Goal: Complete application form: Complete application form

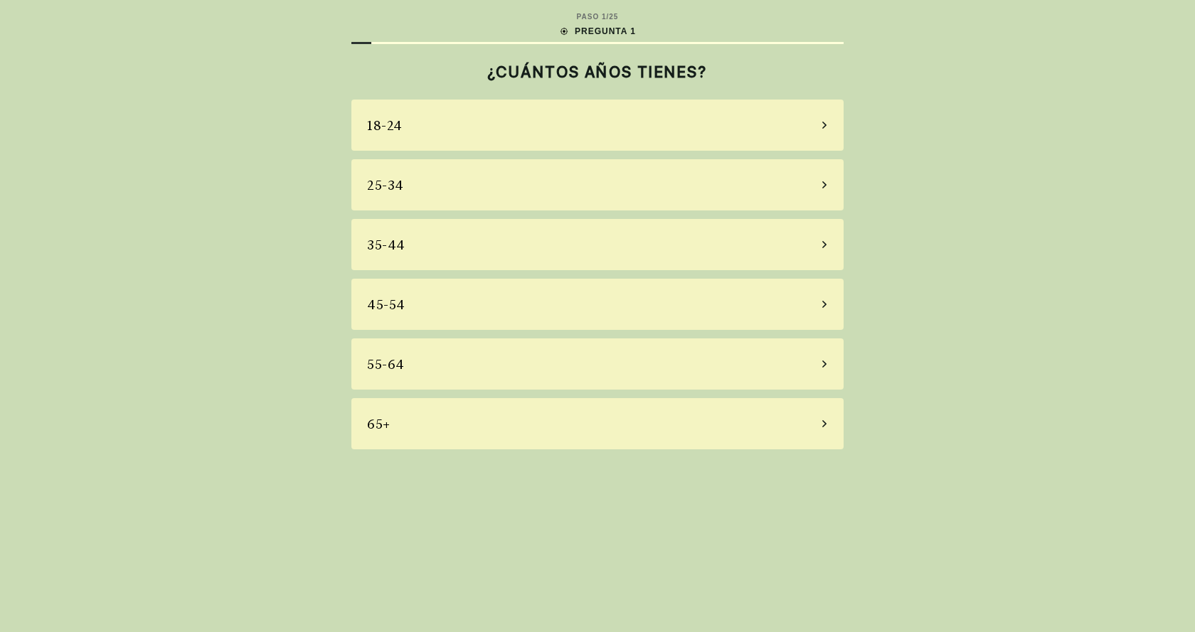
click at [445, 140] on div "18-24" at bounding box center [597, 125] width 492 height 51
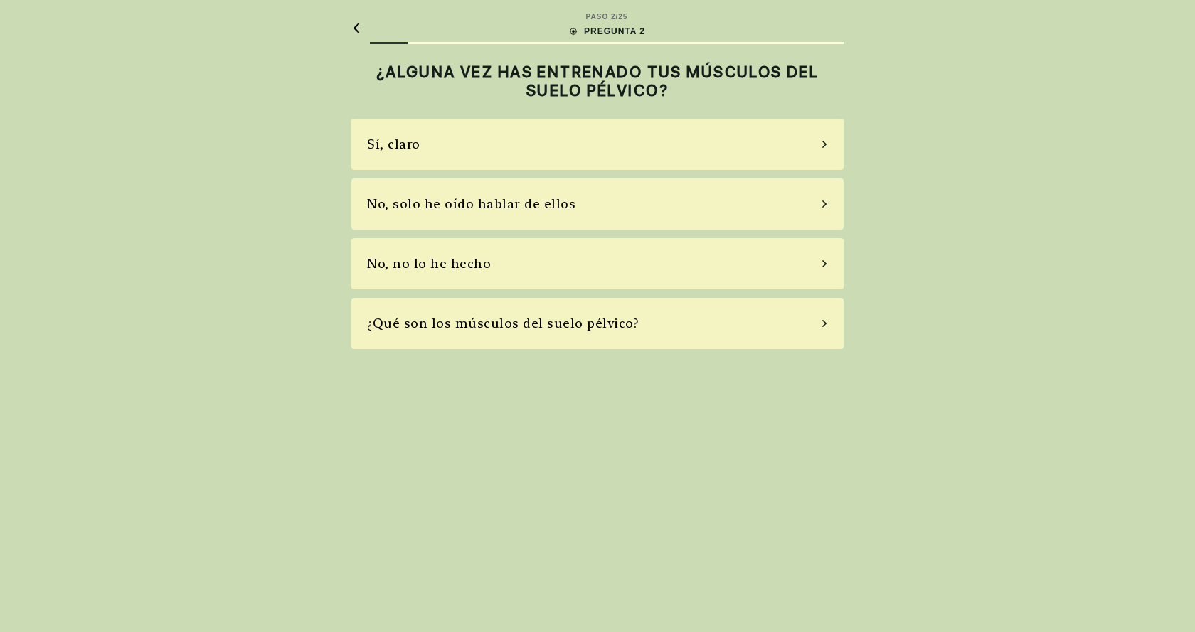
click at [529, 195] on div "No, solo he oído hablar de ellos" at bounding box center [471, 203] width 208 height 19
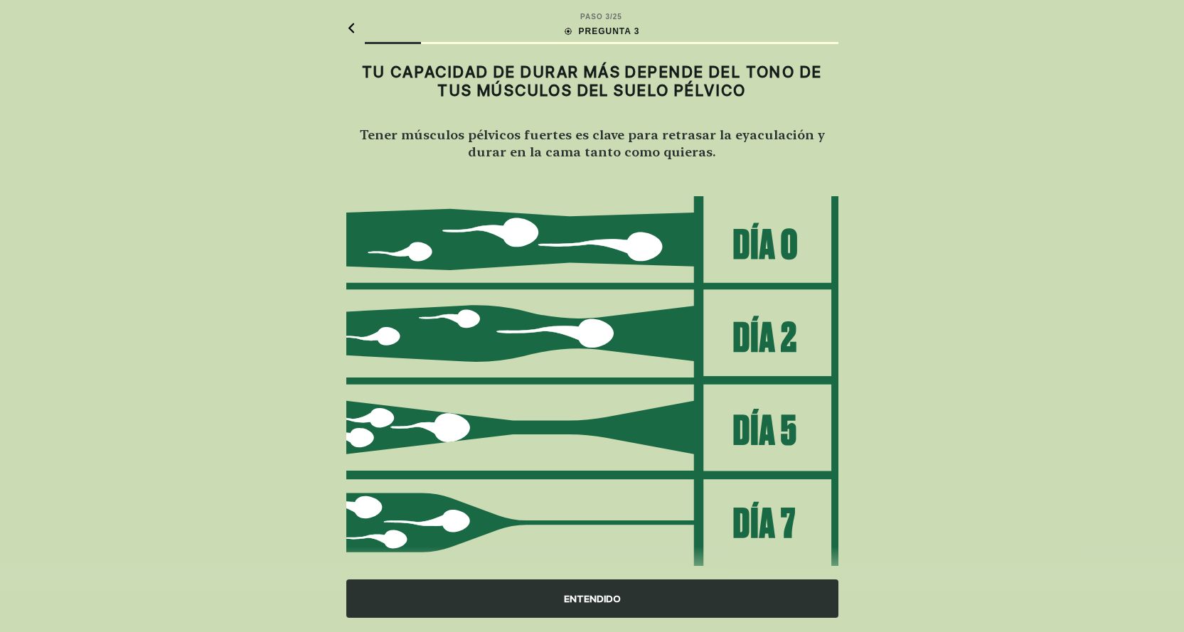
click at [607, 590] on div "ENTENDIDO" at bounding box center [592, 599] width 492 height 38
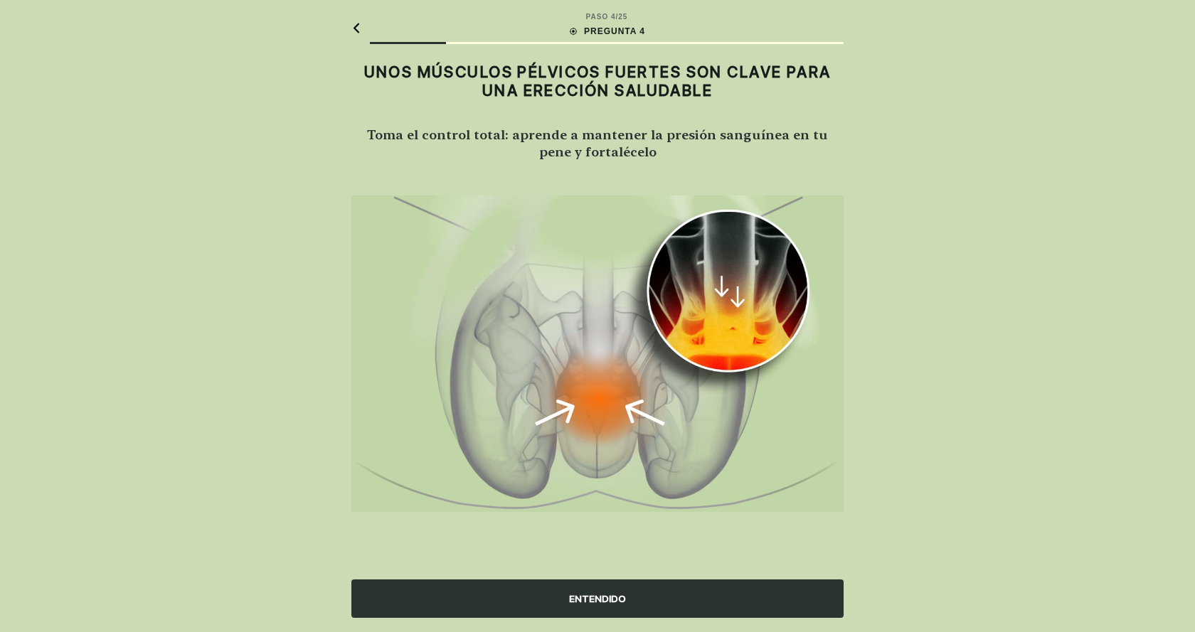
click at [609, 590] on div "ENTENDIDO" at bounding box center [597, 599] width 492 height 38
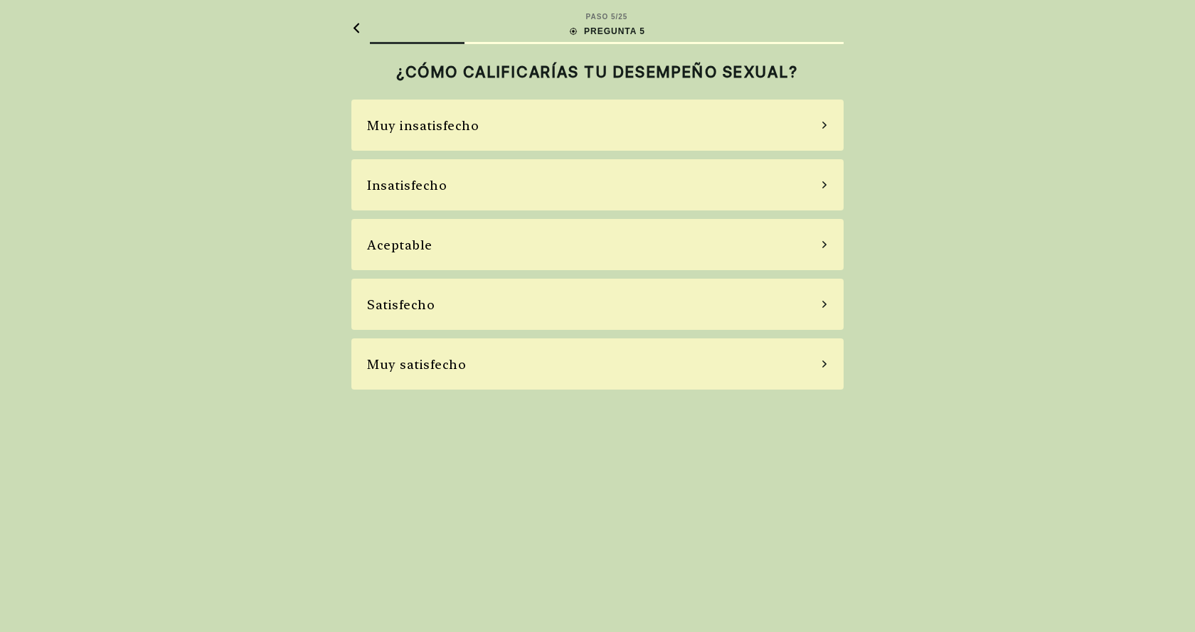
click at [504, 245] on div "Aceptable" at bounding box center [597, 244] width 492 height 51
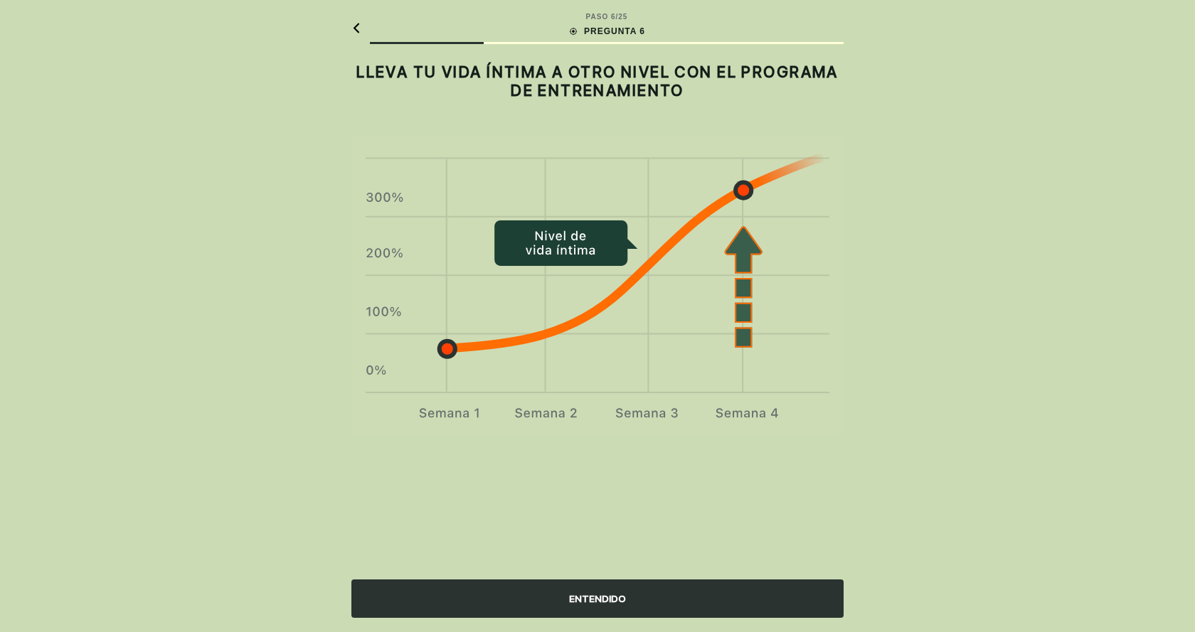
click at [667, 592] on div "ENTENDIDO" at bounding box center [597, 599] width 492 height 38
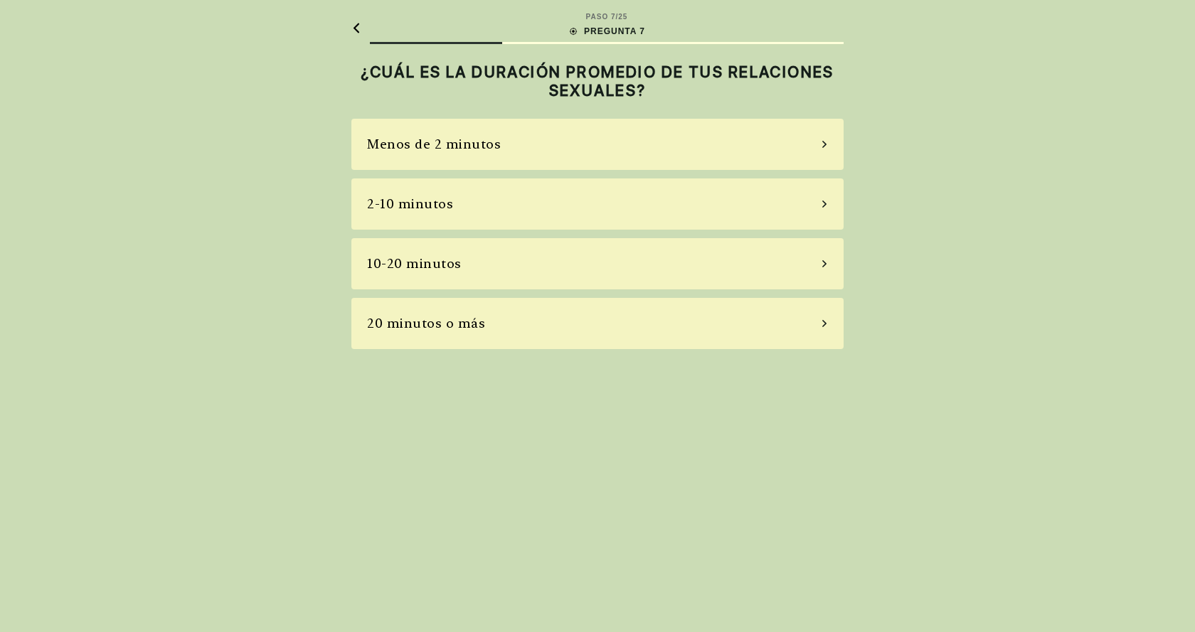
click at [457, 211] on div "2-10 minutos" at bounding box center [597, 204] width 492 height 51
click at [567, 208] on div "A veces" at bounding box center [597, 204] width 492 height 51
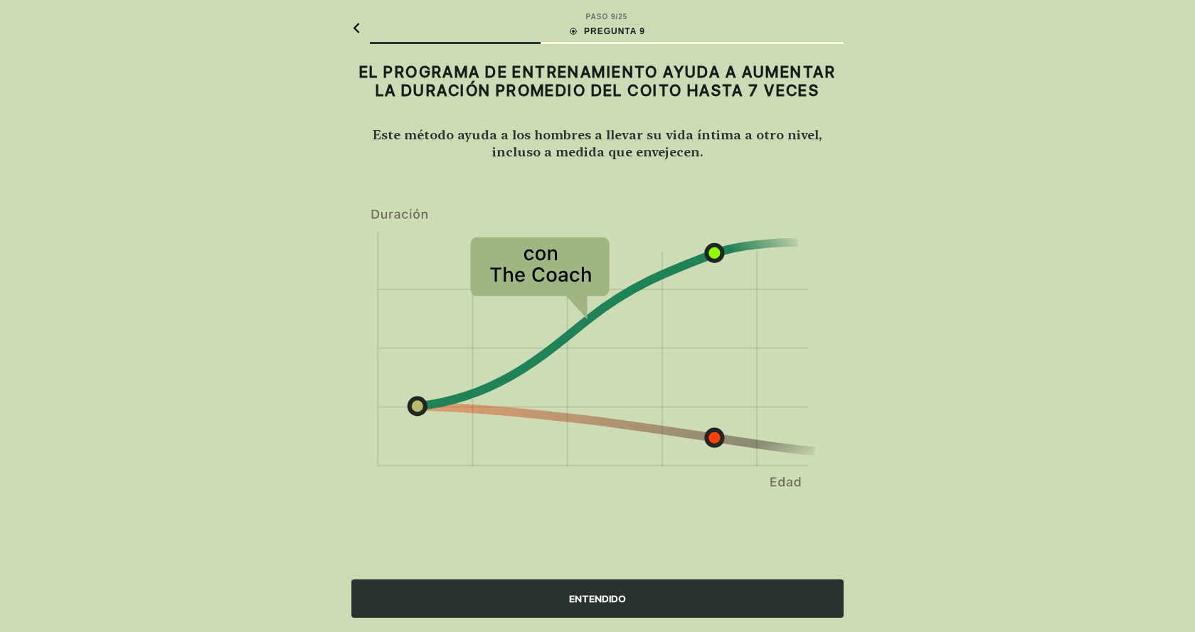
click at [576, 585] on div "ENTENDIDO" at bounding box center [597, 599] width 492 height 38
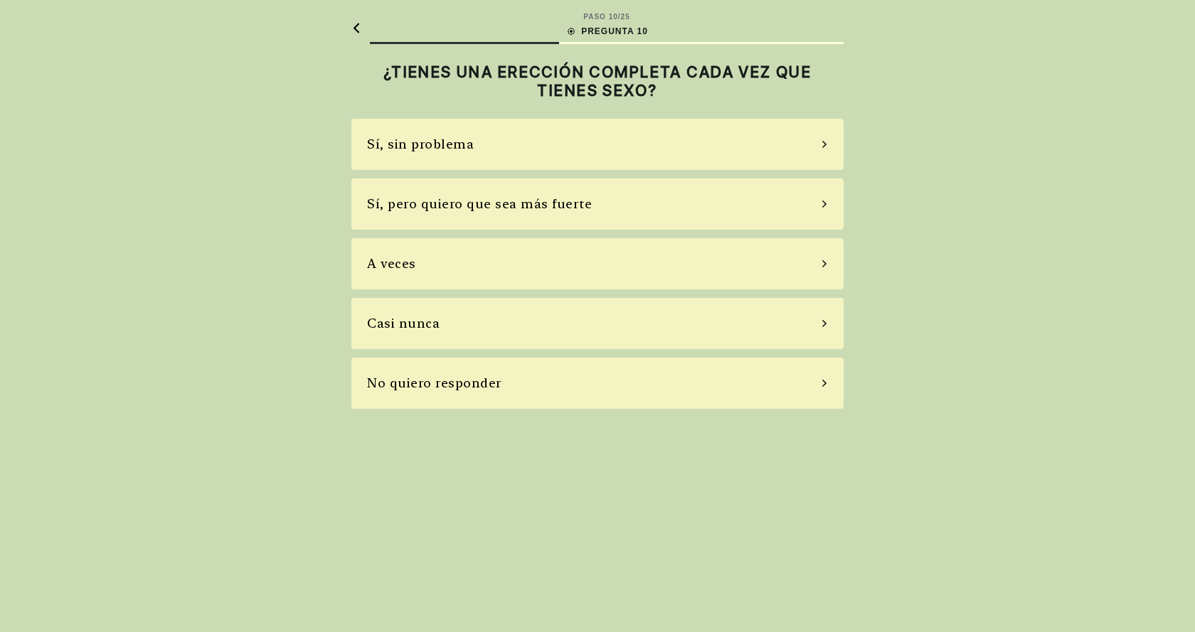
click at [473, 199] on div "Sí, pero quiero que sea más fuerte" at bounding box center [479, 203] width 225 height 19
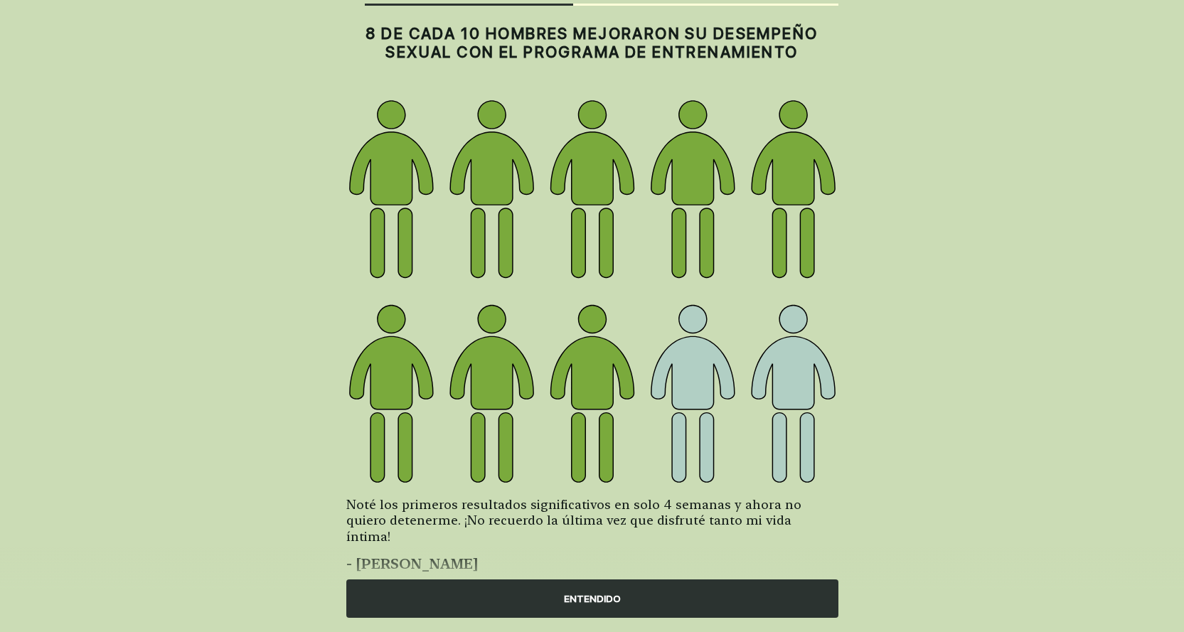
scroll to position [59, 0]
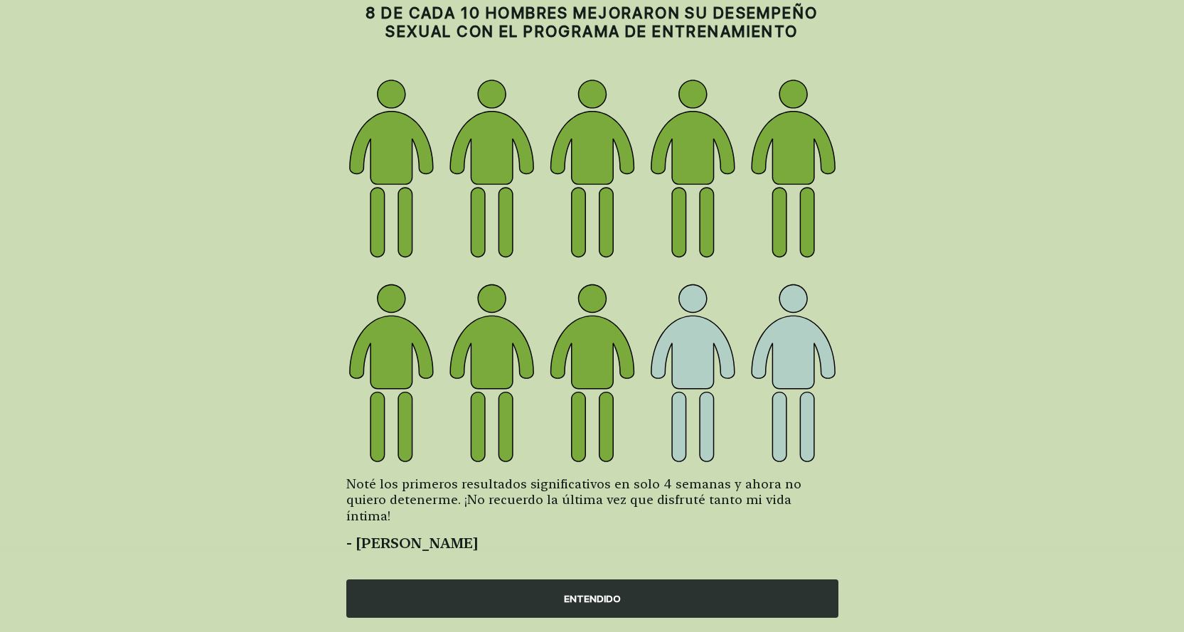
click at [709, 580] on div "ENTENDIDO" at bounding box center [592, 599] width 492 height 38
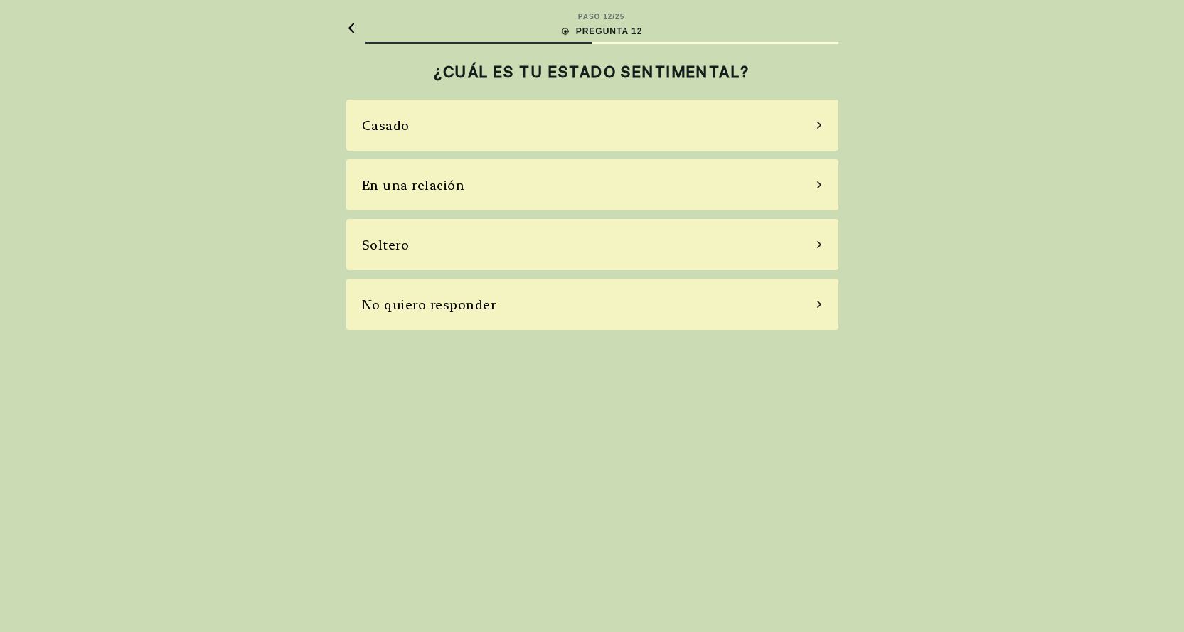
scroll to position [0, 0]
click at [489, 235] on div "Soltero" at bounding box center [597, 244] width 492 height 51
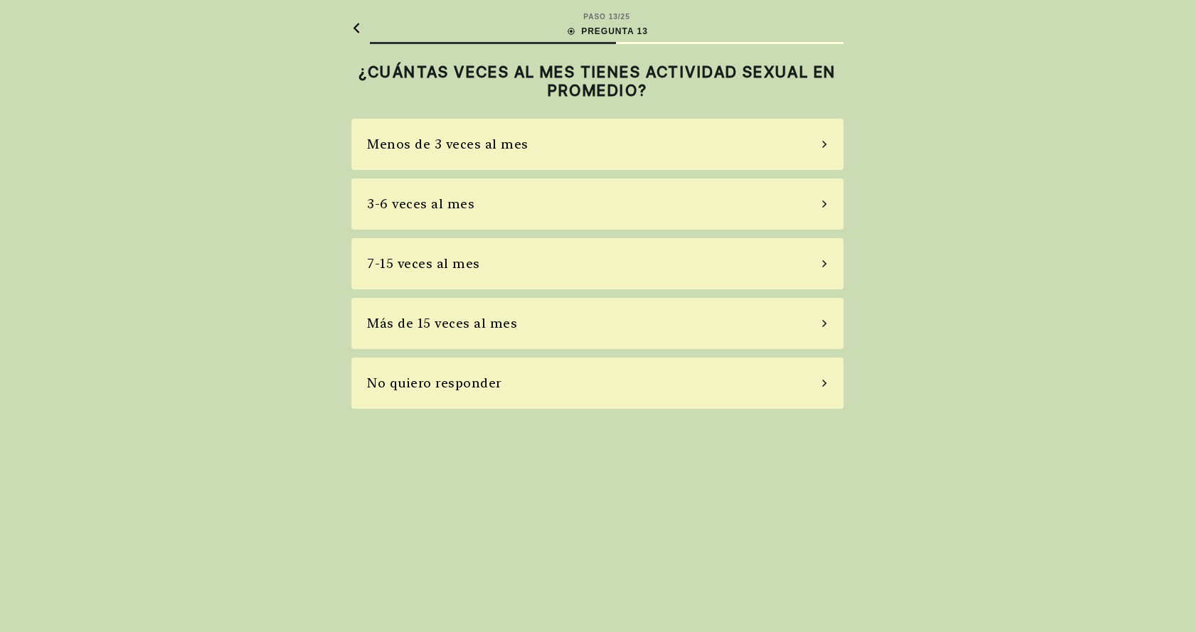
click at [455, 316] on div "Más de 15 veces al mes" at bounding box center [442, 323] width 150 height 19
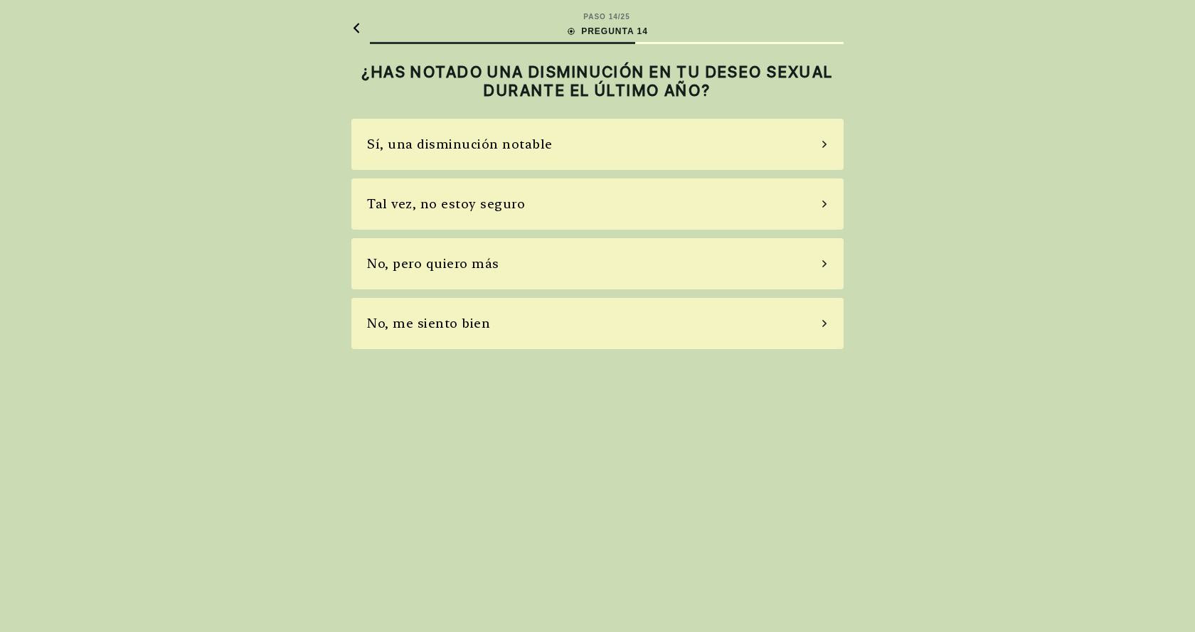
click at [512, 137] on div "Sí, una disminución notable" at bounding box center [460, 143] width 186 height 19
click at [466, 260] on div "No, no tomo" at bounding box center [597, 263] width 492 height 51
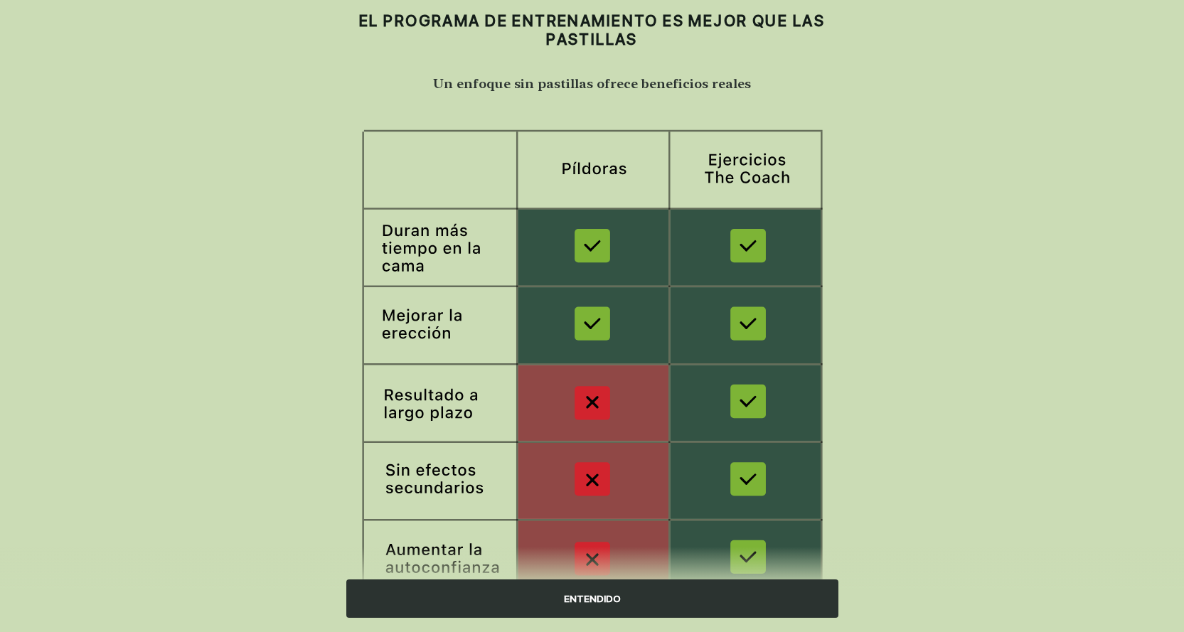
scroll to position [122, 0]
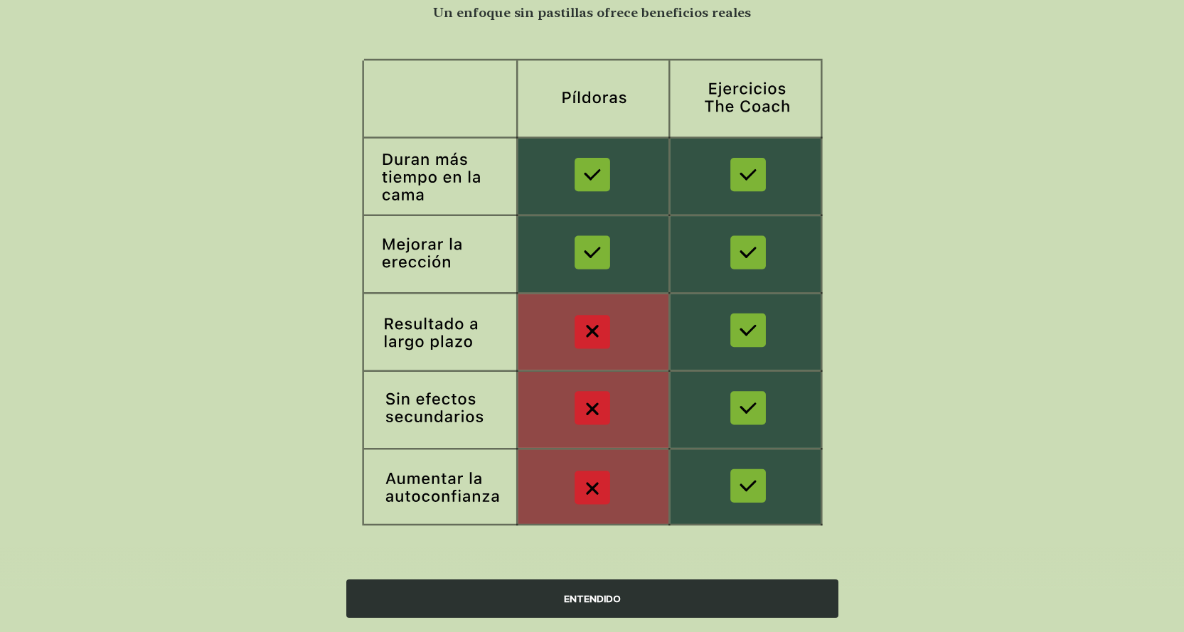
click at [583, 598] on div "ENTENDIDO" at bounding box center [592, 599] width 492 height 38
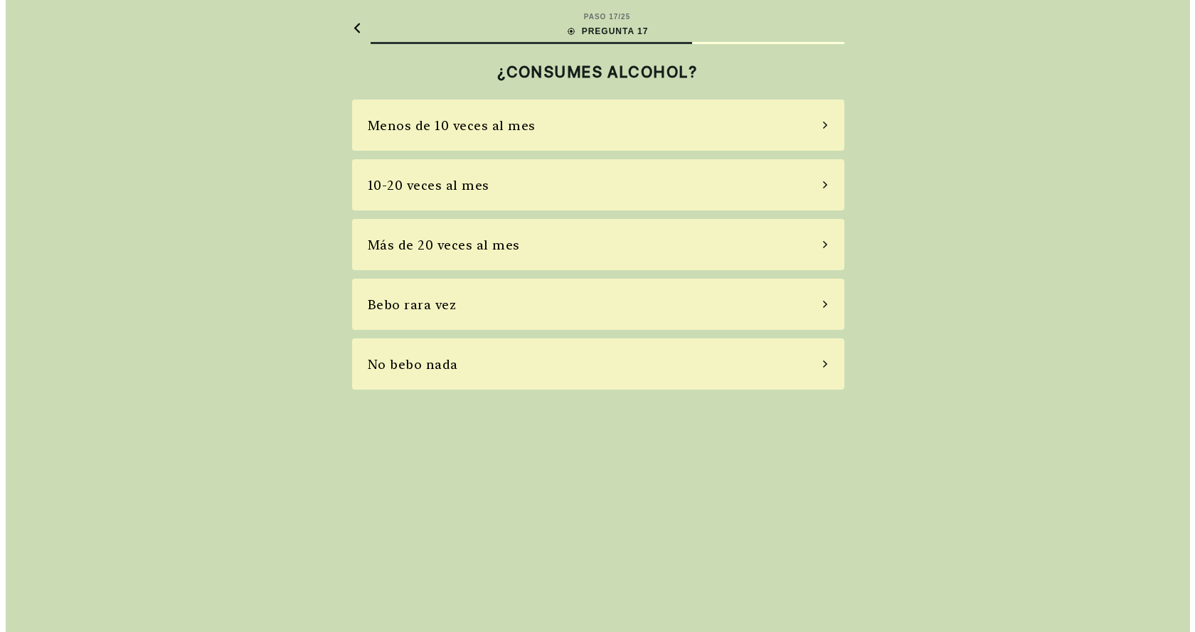
scroll to position [0, 0]
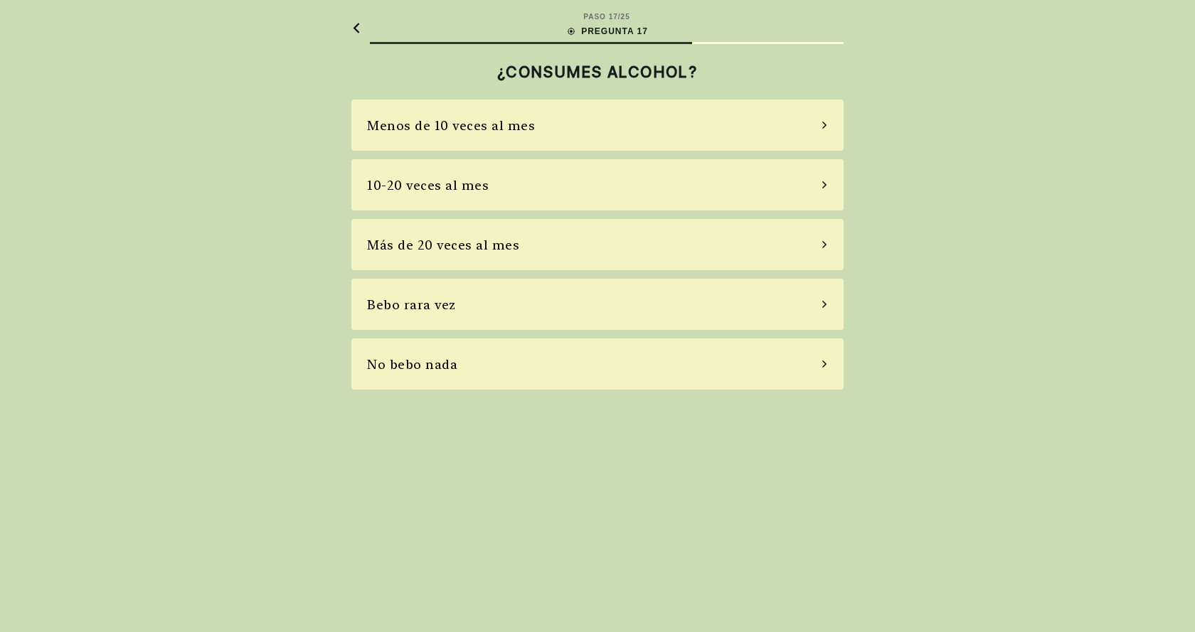
click at [496, 183] on div "10-20 veces al mes" at bounding box center [597, 184] width 492 height 51
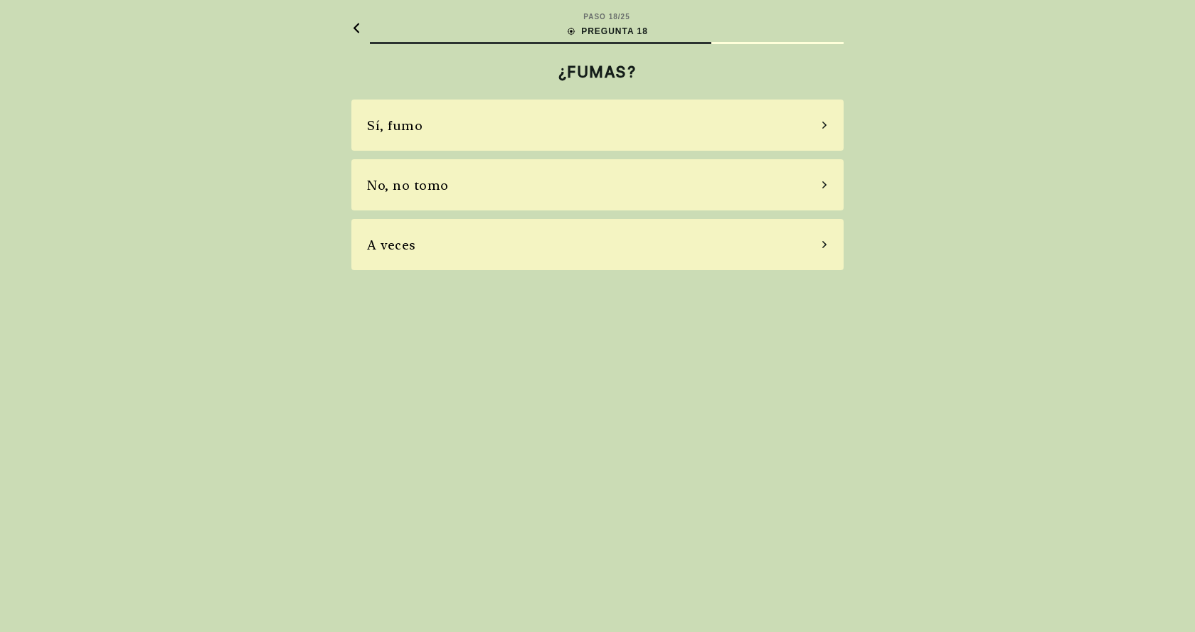
click at [494, 122] on div "Sí, fumo" at bounding box center [597, 125] width 492 height 51
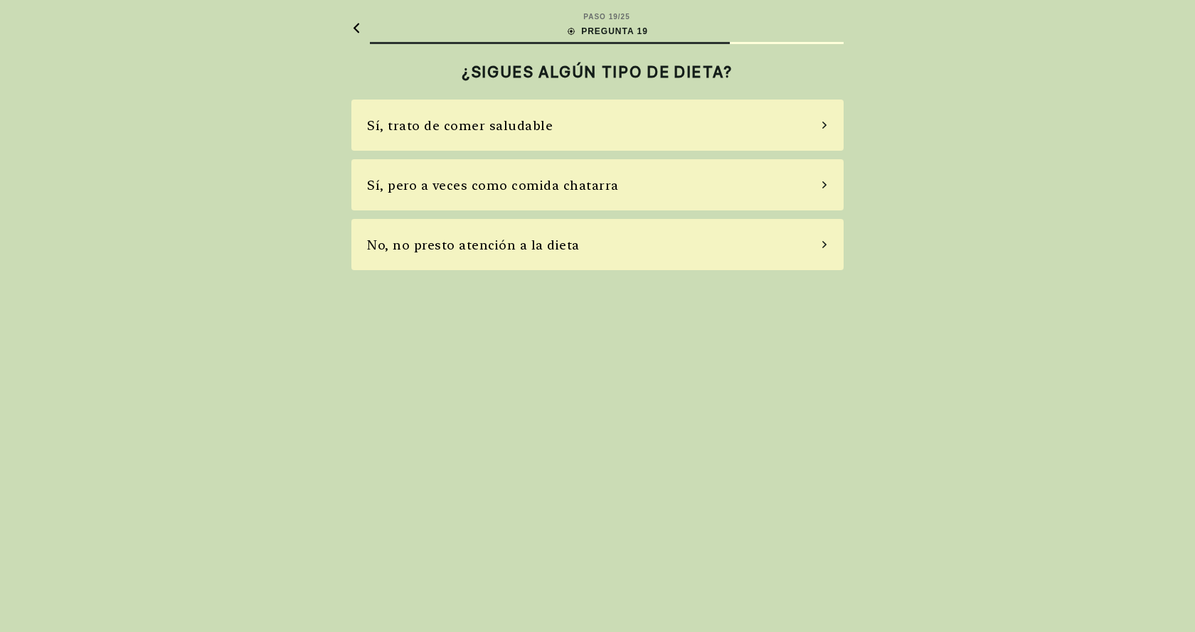
click at [494, 243] on div "No, no presto atención a la dieta" at bounding box center [473, 244] width 213 height 19
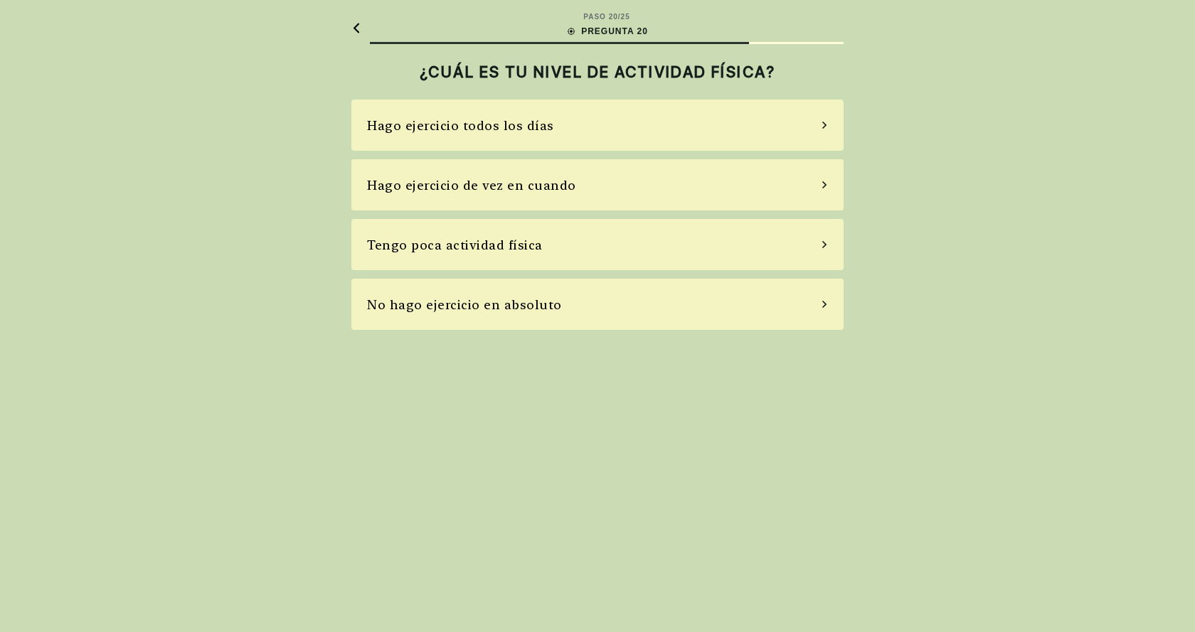
click at [509, 308] on div "No hago ejercicio en absoluto" at bounding box center [464, 304] width 195 height 19
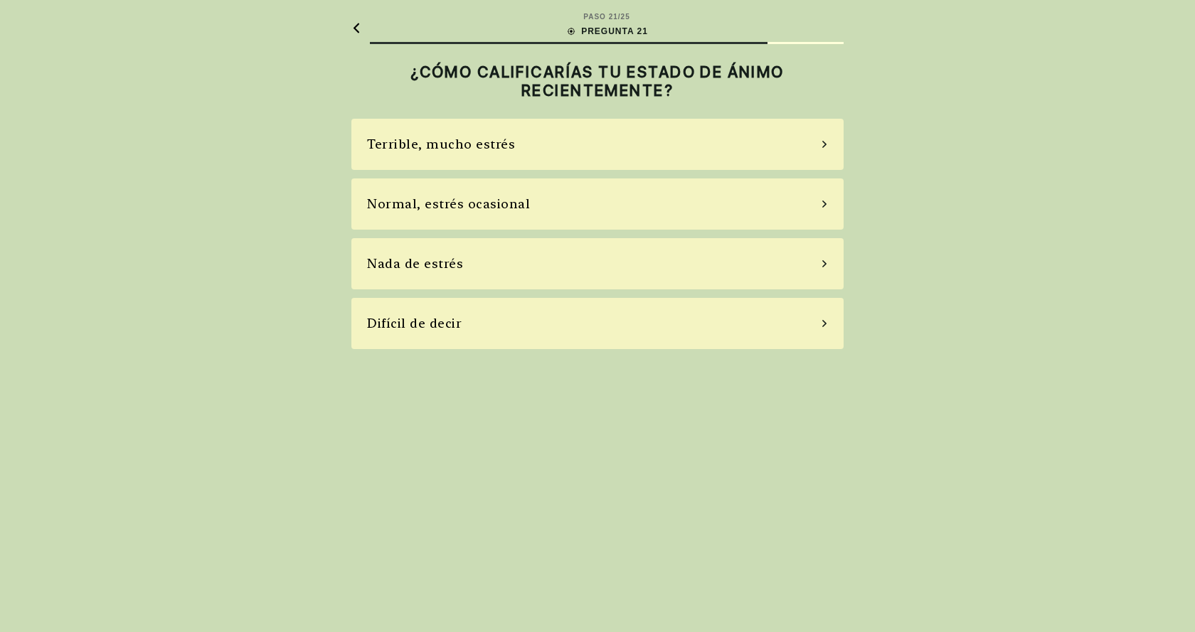
click at [503, 151] on div "Terrible, mucho estrés" at bounding box center [441, 143] width 148 height 19
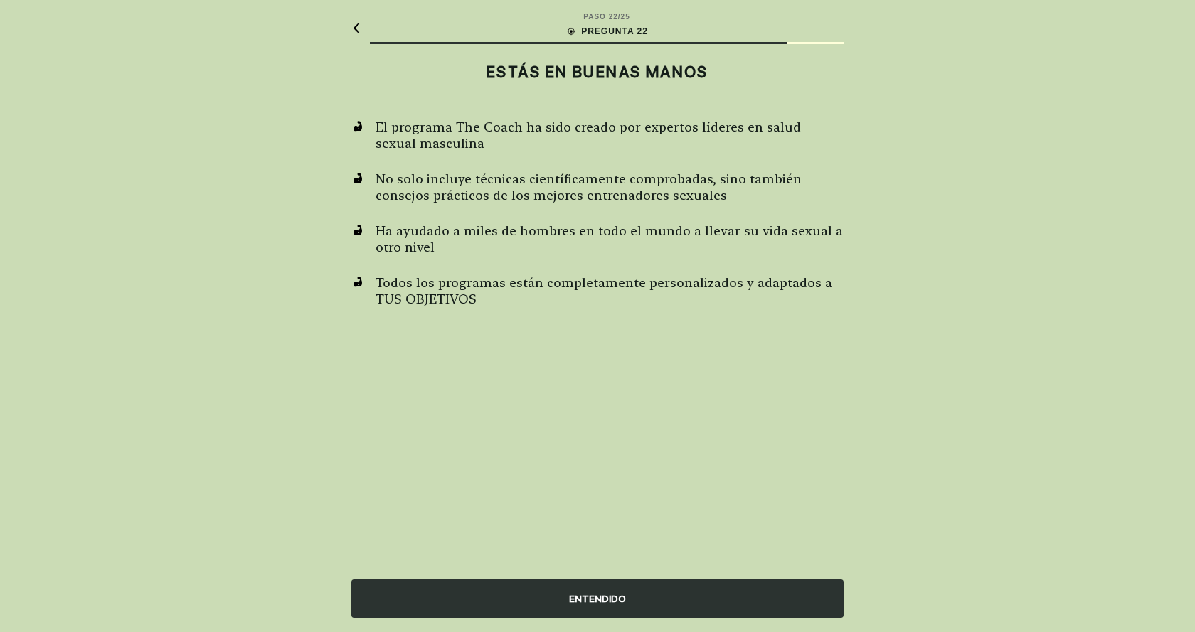
click at [613, 593] on div "ENTENDIDO" at bounding box center [597, 599] width 492 height 38
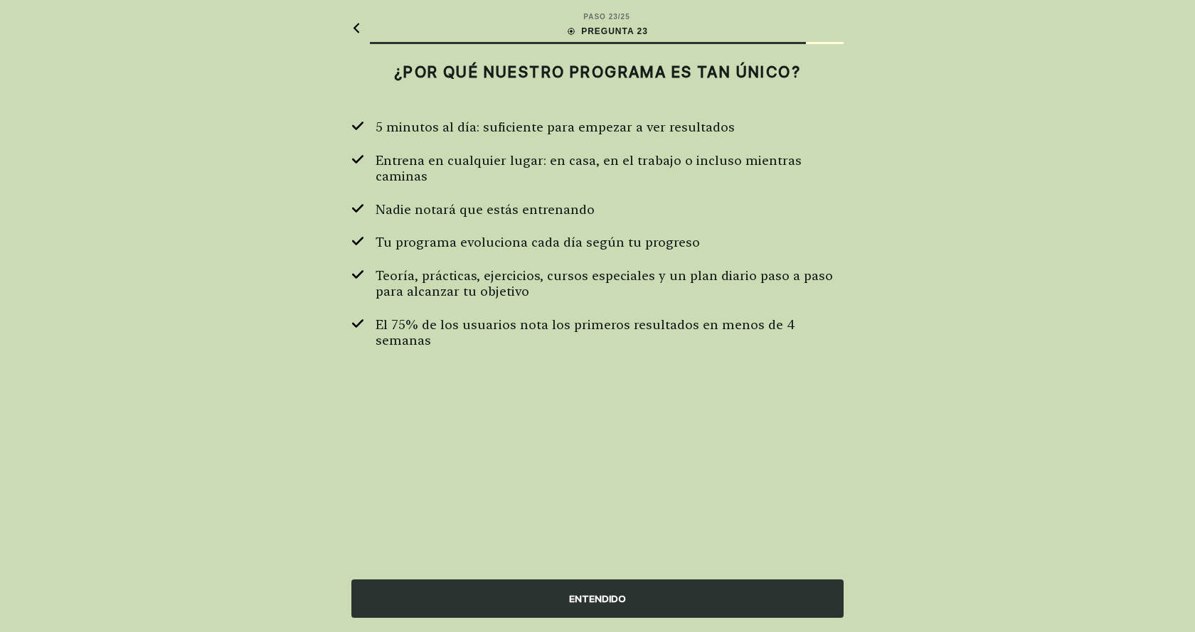
click at [610, 593] on div "ENTENDIDO" at bounding box center [597, 599] width 492 height 38
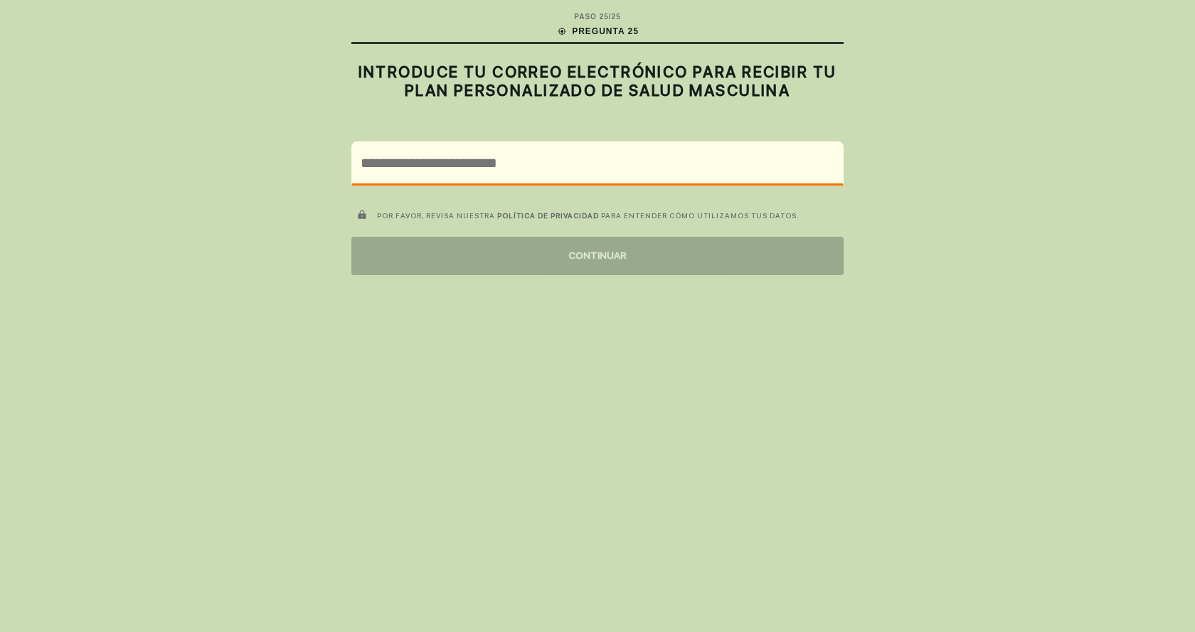
click at [550, 339] on div "PASO 25 / 25 PREGUNTA 25 INTRODUCE TU CORREO ELECTRÓNICO PARA RECIBIR TU PLAN P…" at bounding box center [597, 316] width 1195 height 632
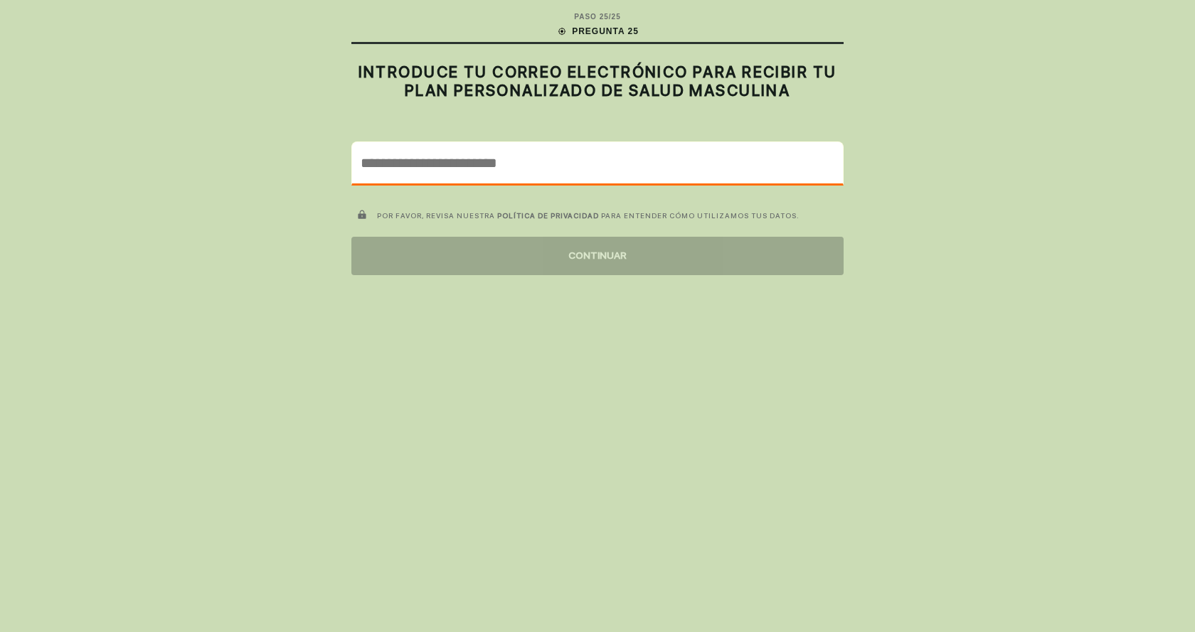
click at [438, 152] on input "email" at bounding box center [597, 162] width 491 height 41
